Goal: Transaction & Acquisition: Purchase product/service

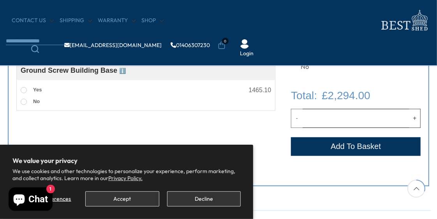
scroll to position [319, 0]
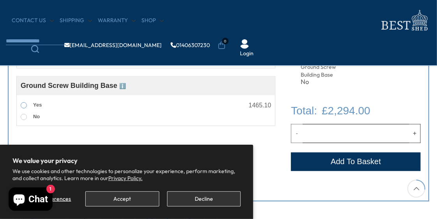
click at [25, 107] on span at bounding box center [24, 105] width 6 height 6
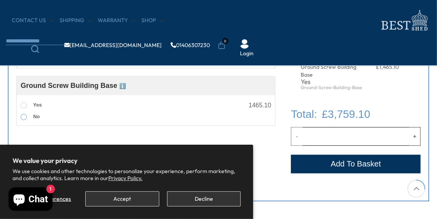
click at [25, 117] on span at bounding box center [24, 117] width 6 height 6
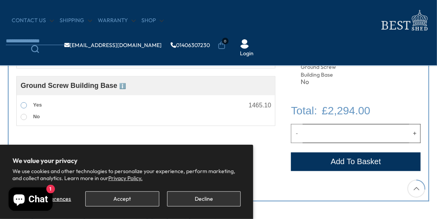
click at [23, 107] on span at bounding box center [24, 105] width 6 height 6
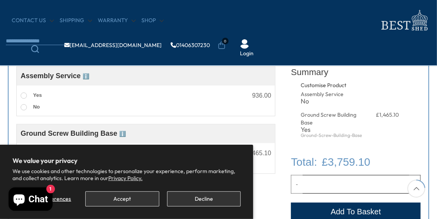
scroll to position [248, 0]
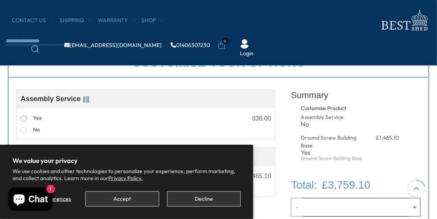
click at [24, 119] on span at bounding box center [24, 119] width 6 height 6
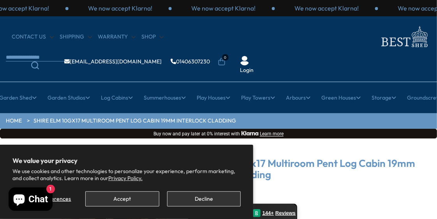
scroll to position [106, 0]
